Goal: Check status: Check status

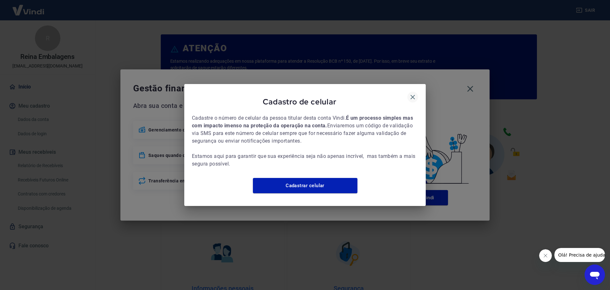
click at [412, 93] on icon "button" at bounding box center [413, 97] width 8 height 8
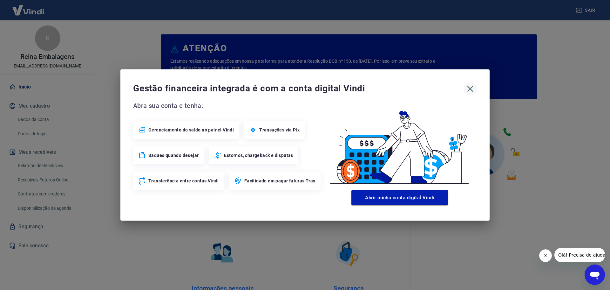
click at [477, 88] on button "button" at bounding box center [470, 88] width 13 height 13
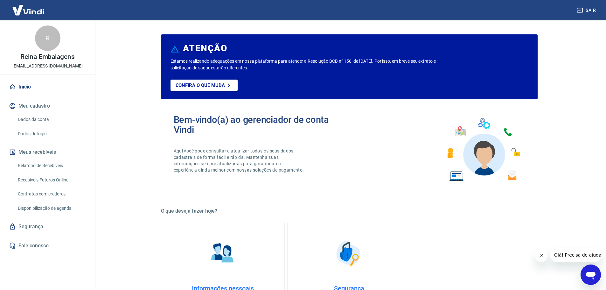
click at [37, 166] on link "Relatório de Recebíveis" at bounding box center [51, 165] width 72 height 13
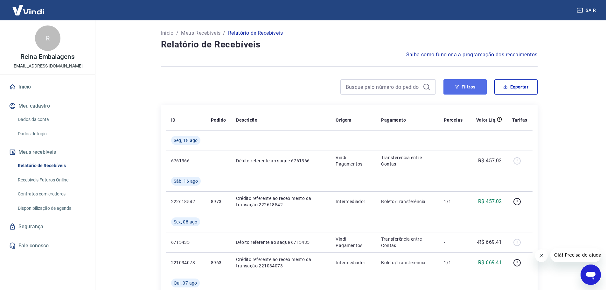
click at [460, 85] on button "Filtros" at bounding box center [464, 86] width 43 height 15
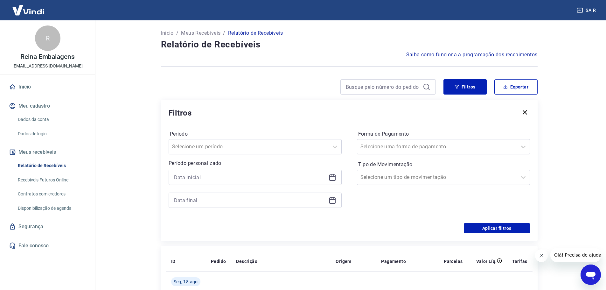
click at [334, 176] on icon at bounding box center [332, 176] width 6 height 1
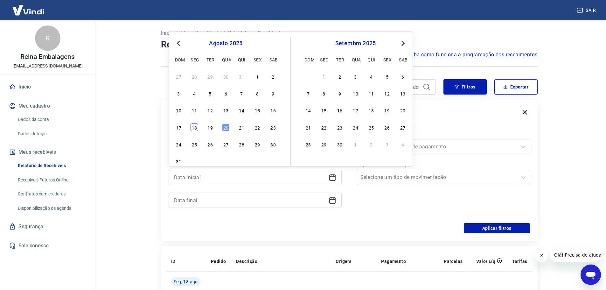
click at [195, 127] on div "18" at bounding box center [194, 127] width 8 height 8
type input "[DATE]"
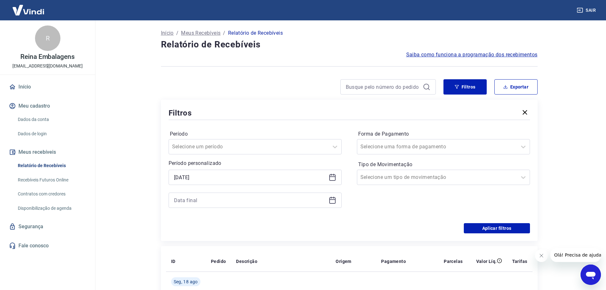
click at [334, 201] on icon at bounding box center [332, 200] width 8 height 8
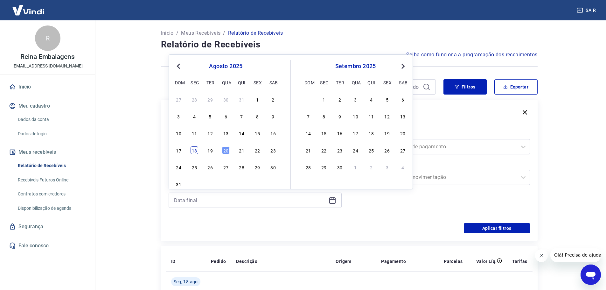
click at [196, 150] on div "18" at bounding box center [194, 150] width 8 height 8
type input "[DATE]"
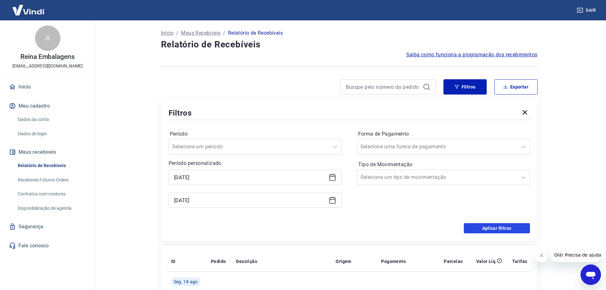
click at [483, 224] on button "Aplicar filtros" at bounding box center [497, 228] width 66 height 10
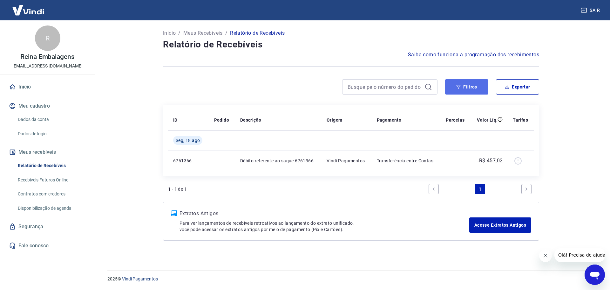
click at [457, 87] on button "Filtros" at bounding box center [466, 86] width 43 height 15
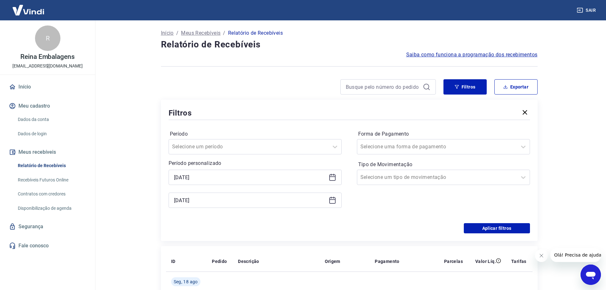
click at [334, 178] on icon at bounding box center [332, 177] width 8 height 8
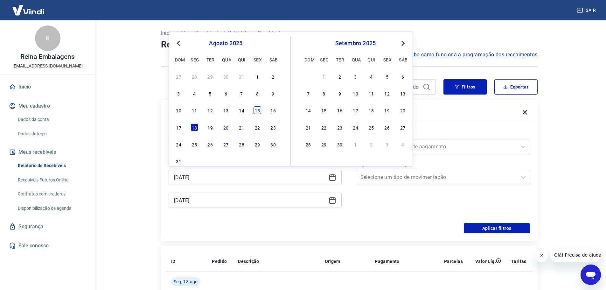
click at [256, 109] on div "15" at bounding box center [257, 110] width 8 height 8
type input "[DATE]"
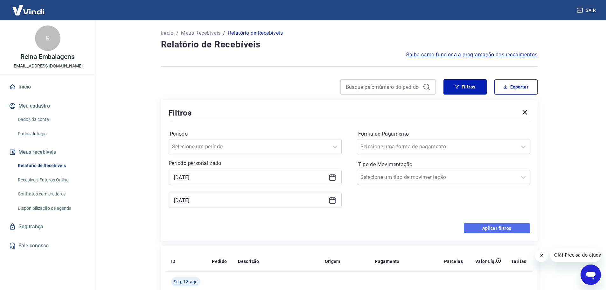
click at [481, 225] on button "Aplicar filtros" at bounding box center [497, 228] width 66 height 10
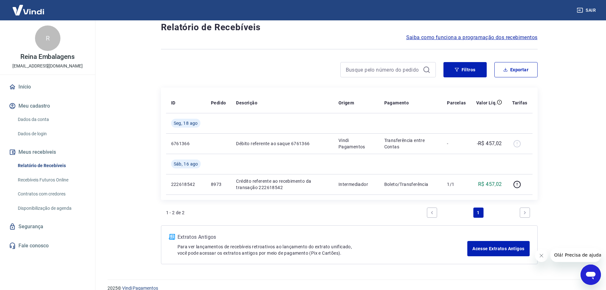
scroll to position [26, 0]
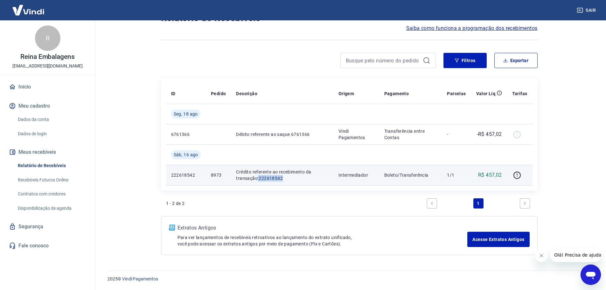
drag, startPoint x: 257, startPoint y: 176, endPoint x: 283, endPoint y: 179, distance: 26.2
click at [283, 179] on p "Crédito referente ao recebimento da transação 222618542" at bounding box center [282, 175] width 92 height 13
click at [513, 178] on icon "button" at bounding box center [517, 175] width 8 height 8
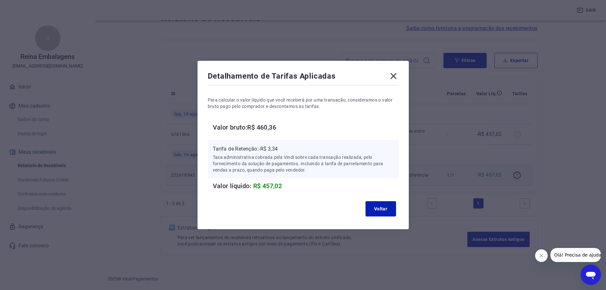
click at [393, 72] on icon at bounding box center [393, 76] width 10 height 10
